Goal: Find specific page/section: Find specific page/section

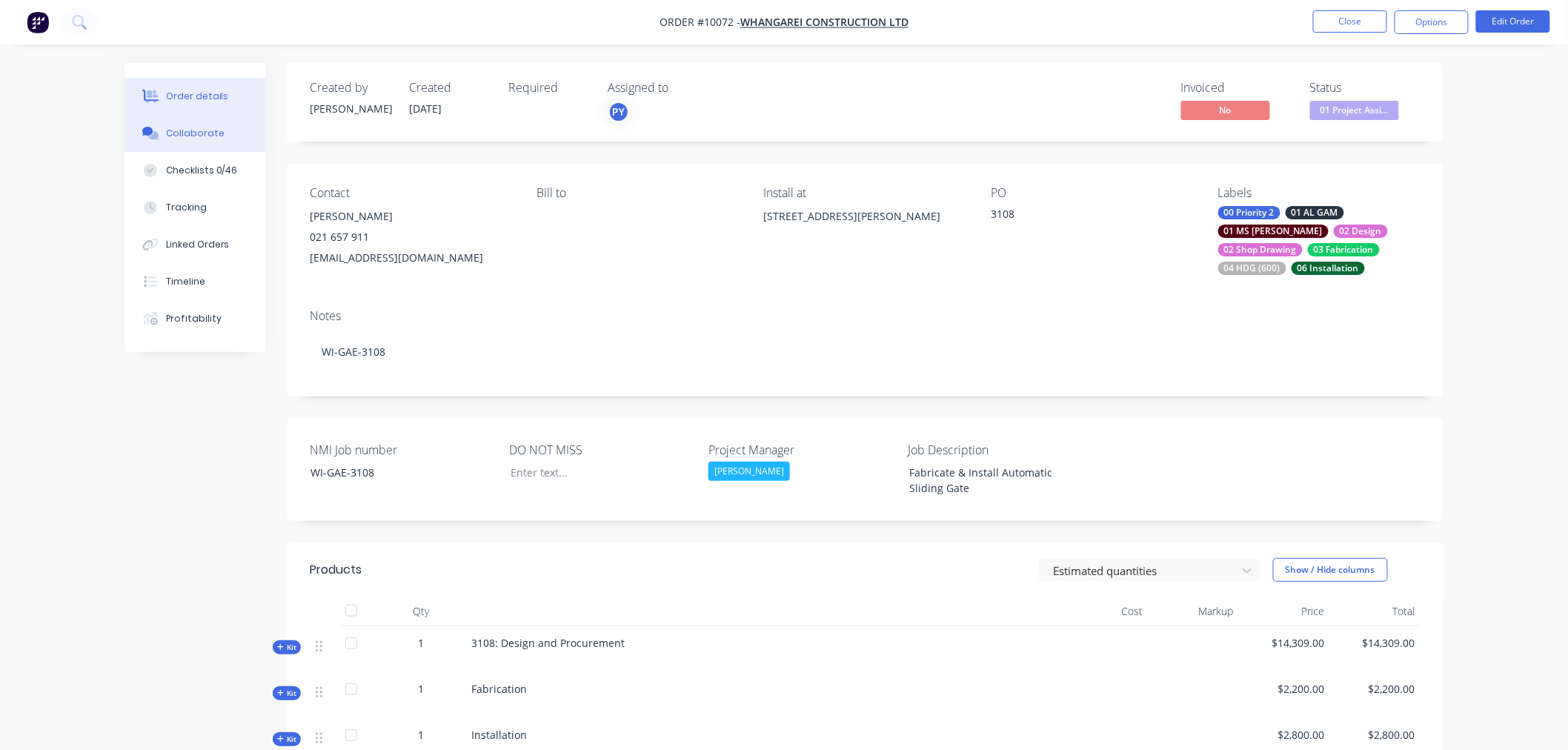
click at [189, 136] on div "Collaborate" at bounding box center [196, 134] width 59 height 14
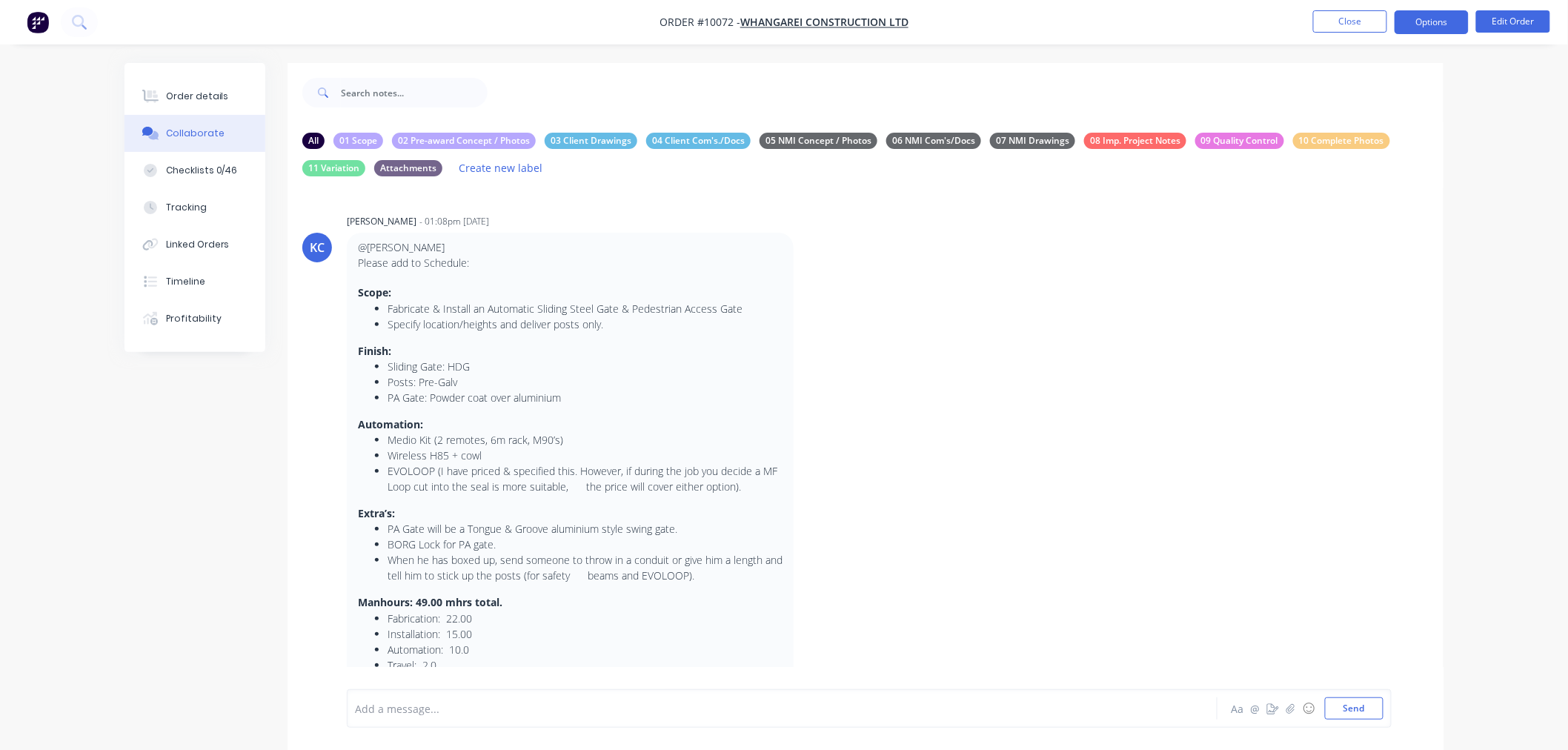
click at [1429, 23] on button "Options" at bounding box center [1432, 22] width 74 height 24
click at [1537, 88] on div "Order details Collaborate Checklists 0/46 Tracking Linked Orders Timeline Profi…" at bounding box center [784, 399] width 1568 height 798
click at [1346, 23] on button "Close" at bounding box center [1349, 21] width 74 height 22
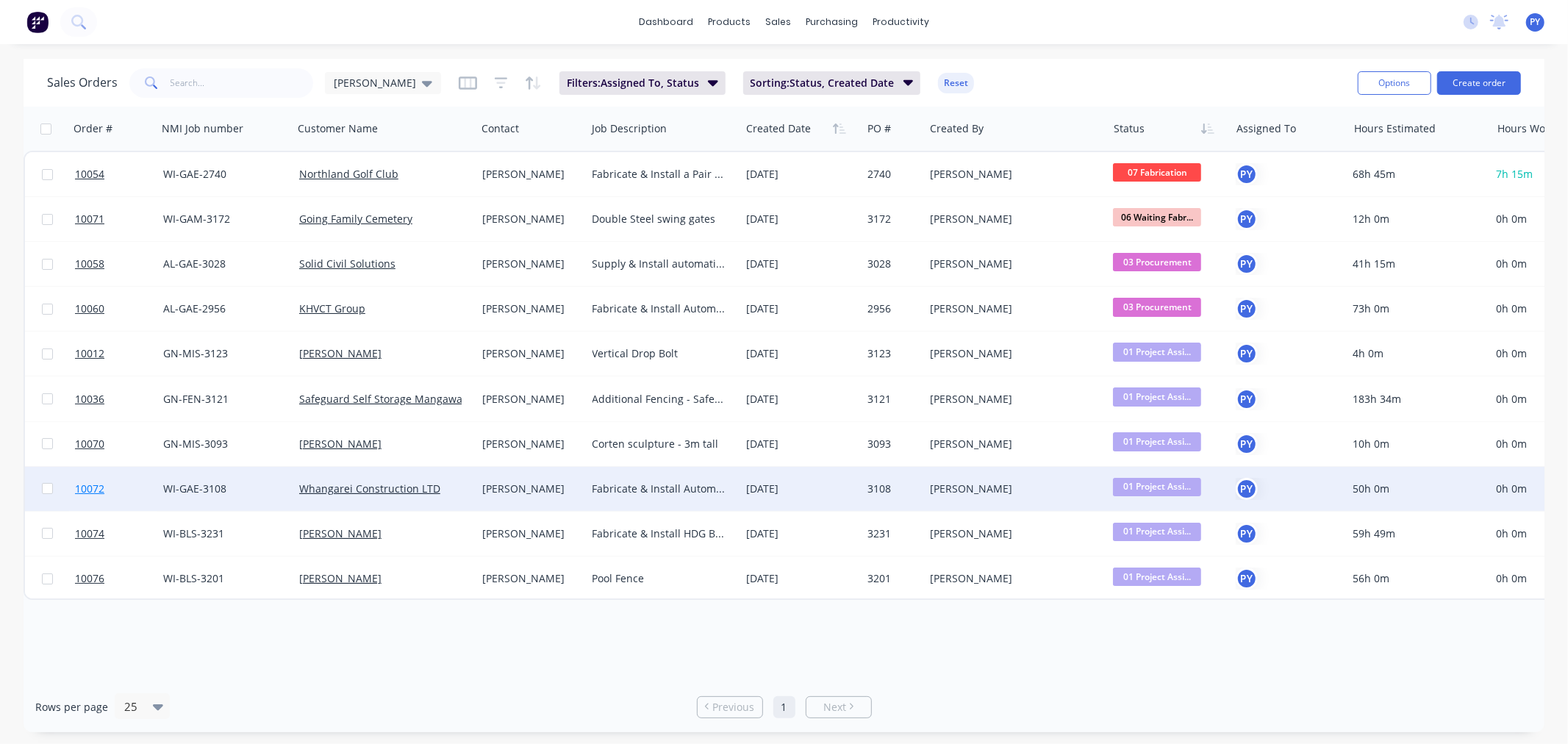
click at [85, 488] on span "10072" at bounding box center [90, 489] width 29 height 15
